Goal: Information Seeking & Learning: Learn about a topic

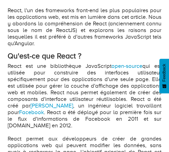
scroll to position [238, 0]
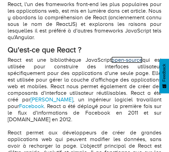
click at [120, 57] on link "open-source" at bounding box center [126, 60] width 31 height 6
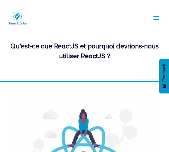
scroll to position [238, 0]
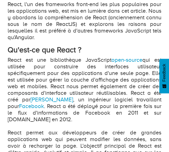
click at [130, 92] on p "React est une bibliothèque JavaScript open-source qui est utilisée pour constru…" at bounding box center [85, 126] width 154 height 138
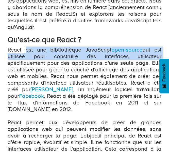
drag, startPoint x: 26, startPoint y: 50, endPoint x: 161, endPoint y: 57, distance: 135.8
copy p "est une bibliothèque JavaScript open-source qui est utilisée pour construire de…"
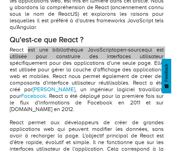
scroll to position [251, 0]
